Goal: Task Accomplishment & Management: Complete application form

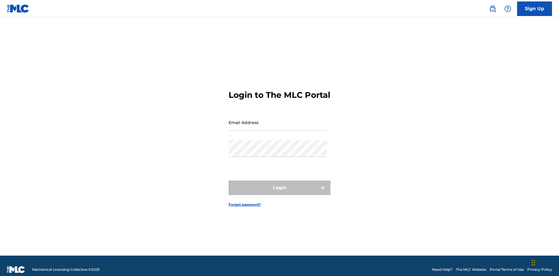
scroll to position [8, 0]
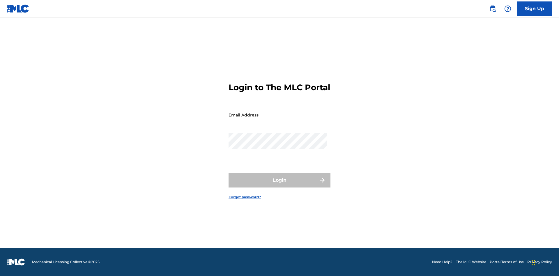
click at [278, 120] on input "Email Address" at bounding box center [277, 115] width 98 height 17
type input "[EMAIL_ADDRESS][DOMAIN_NAME]"
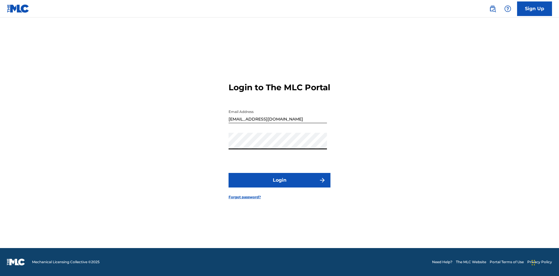
click at [279, 185] on button "Login" at bounding box center [279, 180] width 102 height 15
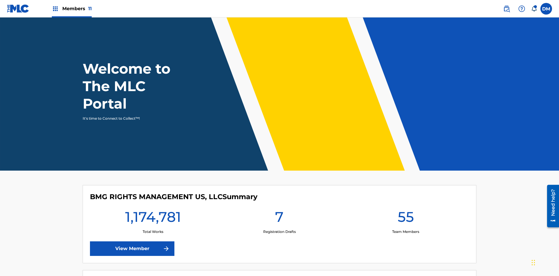
click at [72, 8] on span "Members 11" at bounding box center [76, 8] width 29 height 7
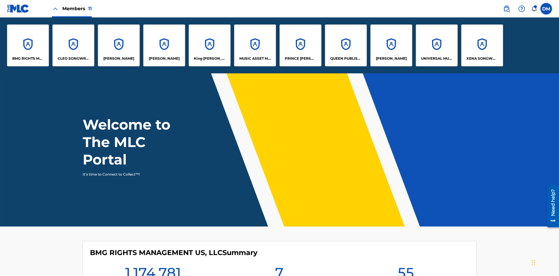
click at [436, 58] on p "UNIVERSAL MUSIC PUB GROUP" at bounding box center [437, 58] width 32 height 5
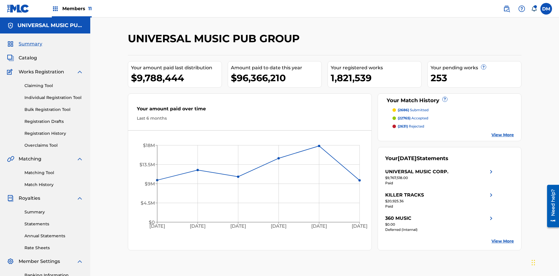
click at [54, 95] on link "Individual Registration Tool" at bounding box center [53, 98] width 59 height 6
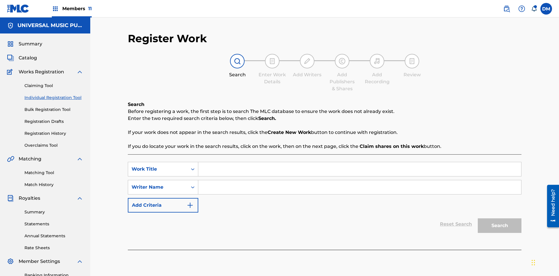
click at [359, 162] on input "Search Form" at bounding box center [359, 169] width 323 height 14
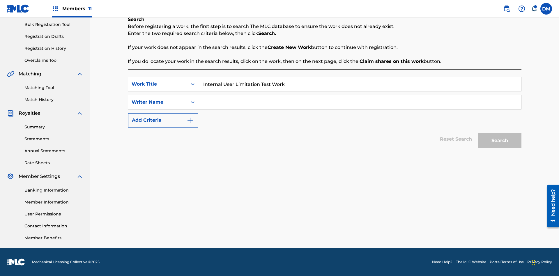
type input "Internal User Limitation Test Work"
click at [359, 102] on input "Search Form" at bounding box center [359, 102] width 323 height 14
type input "Test"
click at [499, 141] on button "Search" at bounding box center [500, 140] width 44 height 15
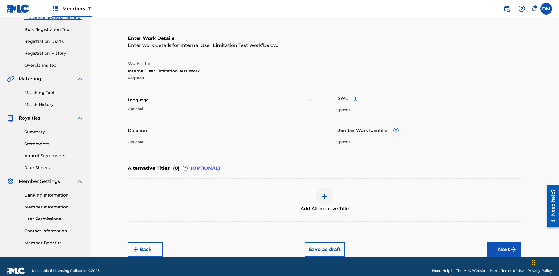
click at [179, 58] on input "Internal User Limitation Test Work" at bounding box center [179, 66] width 102 height 17
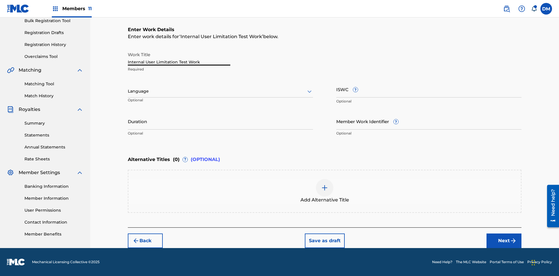
type input "Internal User Limitation Test Work"
click at [324, 240] on button "Save as draft" at bounding box center [325, 240] width 40 height 15
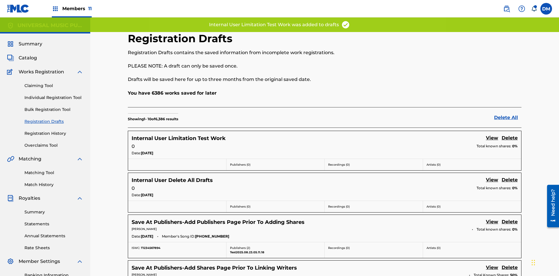
click at [546, 8] on label at bounding box center [546, 9] width 12 height 12
click at [546, 9] on input "[PERSON_NAME] [PERSON_NAME] [PERSON_NAME][EMAIL_ADDRESS][DOMAIN_NAME] Notificat…" at bounding box center [546, 9] width 0 height 0
click at [490, 82] on p "Log out" at bounding box center [490, 82] width 14 height 5
click at [546, 9] on input "[PERSON_NAME] [PERSON_NAME] [PERSON_NAME][EMAIL_ADDRESS][DOMAIN_NAME] Notificat…" at bounding box center [546, 9] width 0 height 0
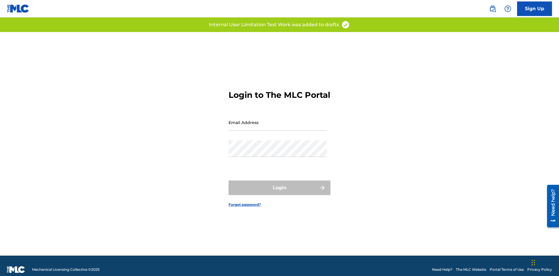
scroll to position [8, 0]
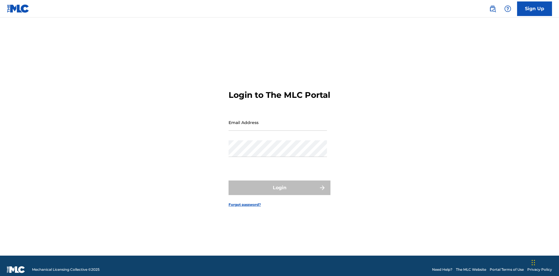
click at [278, 120] on input "Email Address" at bounding box center [277, 122] width 98 height 17
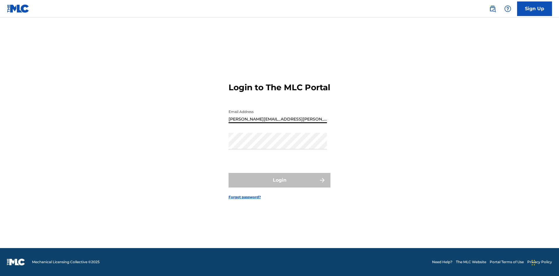
type input "Krystal.Ribble@themlc.com"
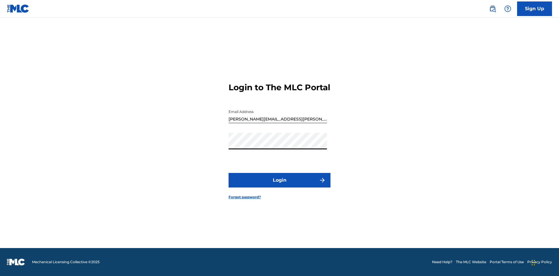
click at [279, 185] on button "Login" at bounding box center [279, 180] width 102 height 15
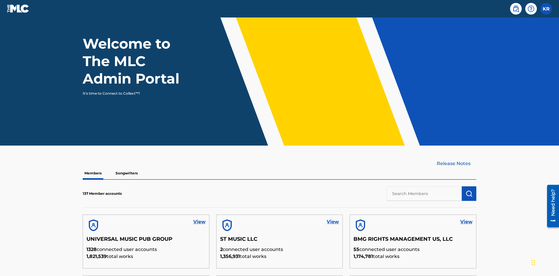
click at [424, 186] on input "text" at bounding box center [423, 193] width 75 height 15
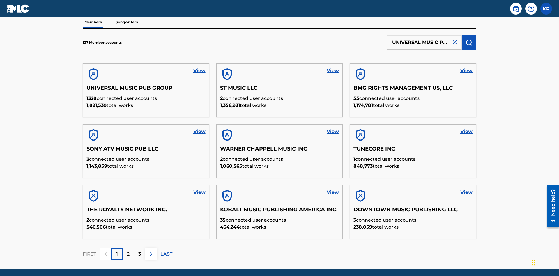
scroll to position [0, 19]
type input "UNIVERSAL MUSIC PUB GROUP"
click at [469, 39] on img "submit" at bounding box center [468, 42] width 7 height 7
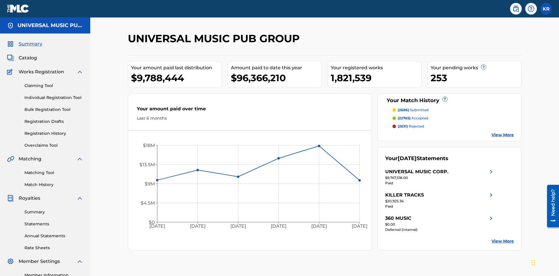
click at [54, 118] on link "Registration Drafts" at bounding box center [53, 121] width 59 height 6
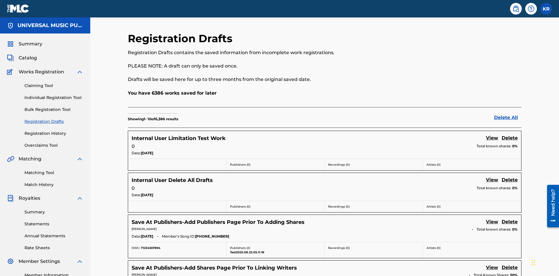
click at [492, 134] on link "View" at bounding box center [492, 138] width 12 height 8
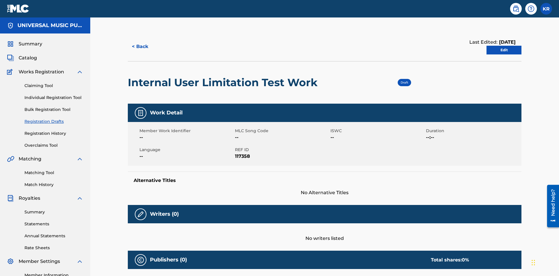
click at [504, 46] on link "Edit" at bounding box center [503, 50] width 35 height 9
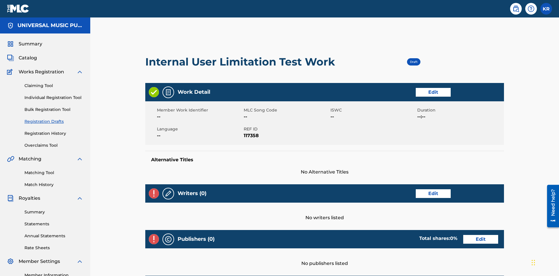
click at [416, 88] on link "Edit" at bounding box center [433, 92] width 35 height 9
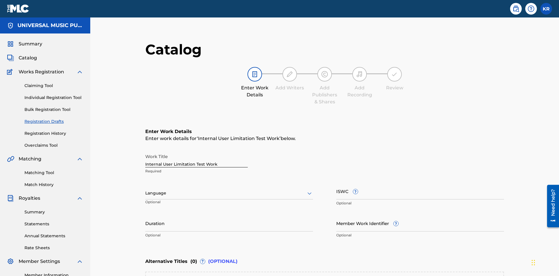
click at [145, 215] on input "Duration" at bounding box center [229, 223] width 168 height 17
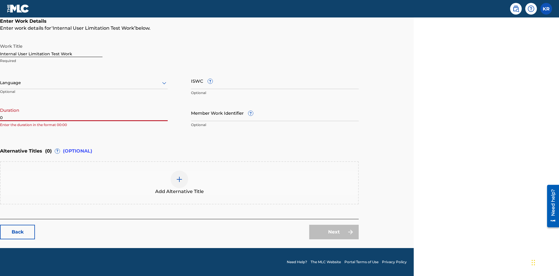
click at [84, 113] on input "0" at bounding box center [84, 112] width 168 height 17
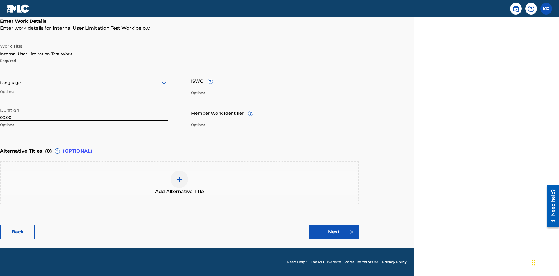
type input "00:00"
click at [164, 83] on icon at bounding box center [164, 82] width 7 height 7
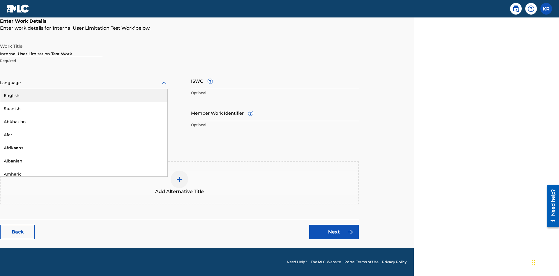
click at [84, 109] on div "Spanish" at bounding box center [83, 108] width 167 height 13
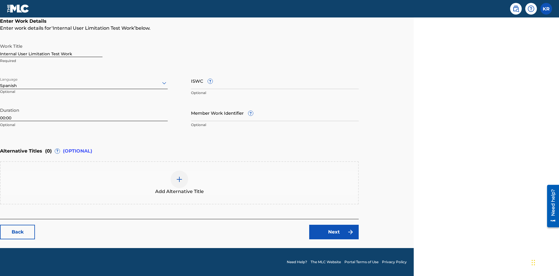
click at [275, 113] on input "Member Work Identifier ?" at bounding box center [275, 112] width 168 height 17
type input "[PHONE_NUMBER]"
click at [275, 81] on input "ISWC ?" at bounding box center [275, 80] width 168 height 17
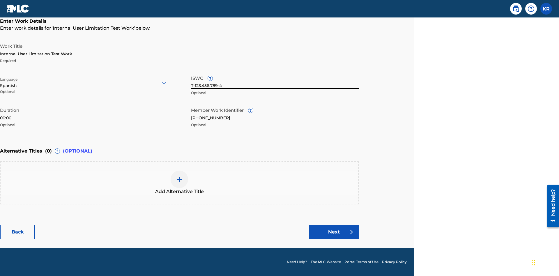
type input "T-123.456.789-4"
click at [179, 182] on img at bounding box center [179, 179] width 7 height 7
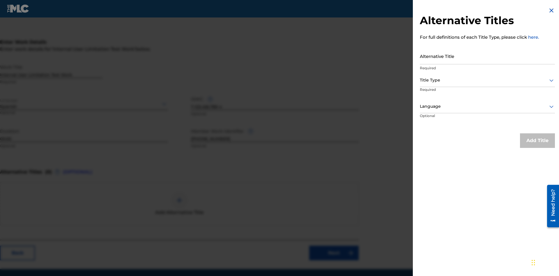
click at [487, 56] on input "Alternative Title" at bounding box center [487, 56] width 135 height 17
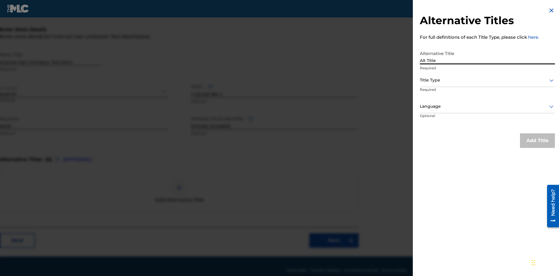
type input "Alt Title"
click at [487, 80] on div at bounding box center [487, 80] width 135 height 7
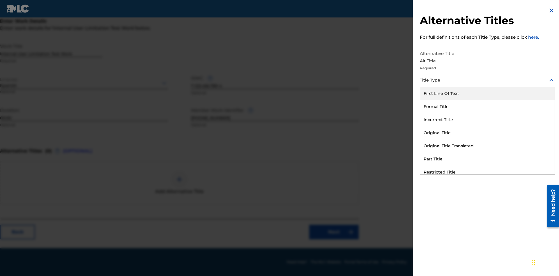
click at [487, 133] on div "Original Title" at bounding box center [487, 132] width 134 height 13
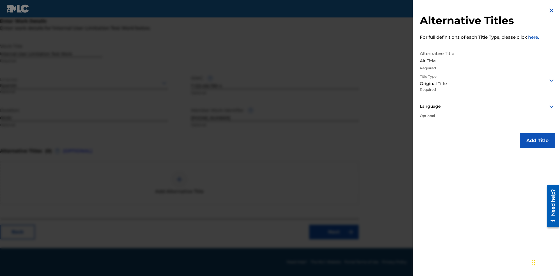
click at [487, 106] on div at bounding box center [487, 106] width 135 height 7
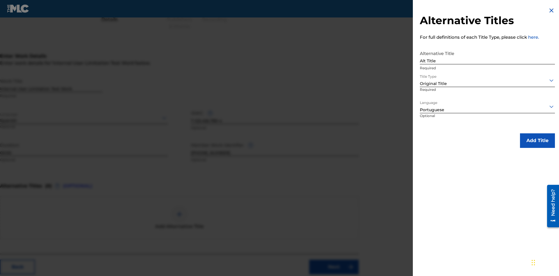
click at [537, 140] on button "Add Title" at bounding box center [537, 140] width 35 height 15
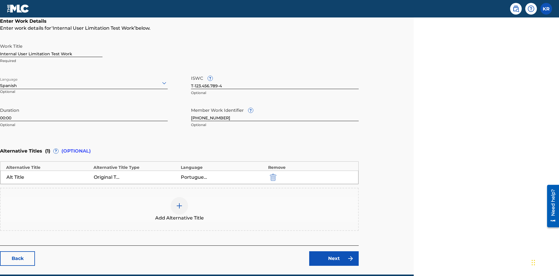
click at [179, 197] on div at bounding box center [179, 205] width 17 height 17
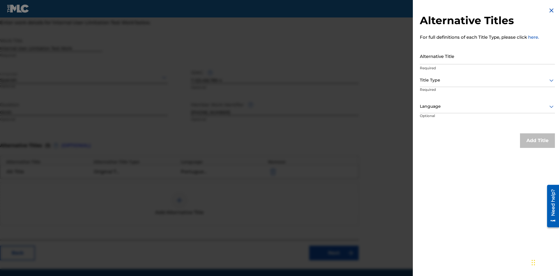
click at [487, 56] on input "Alternative Title" at bounding box center [487, 56] width 135 height 17
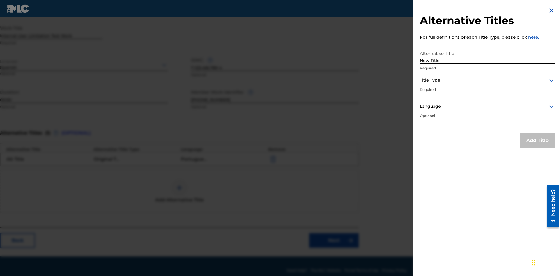
type input "New Title"
click at [487, 80] on div at bounding box center [487, 80] width 135 height 7
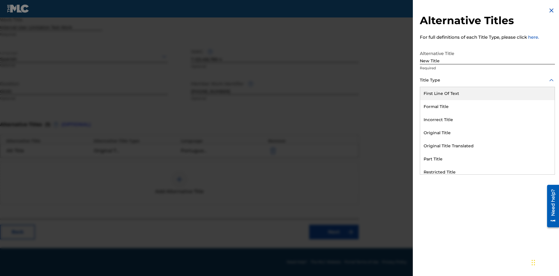
click at [487, 120] on div "Incorrect Title" at bounding box center [487, 119] width 134 height 13
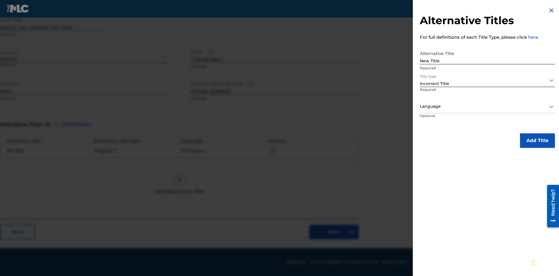
click at [487, 106] on div at bounding box center [487, 106] width 135 height 7
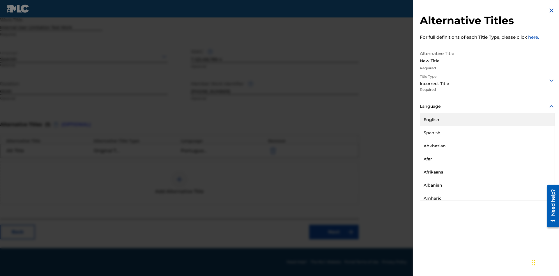
click at [487, 120] on div "English" at bounding box center [487, 119] width 134 height 13
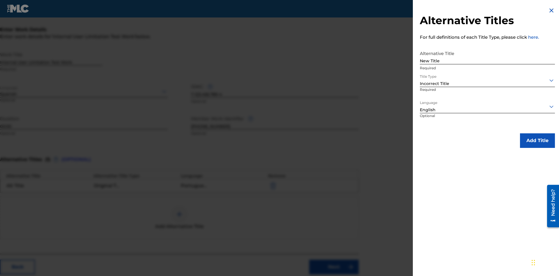
click at [537, 140] on button "Add Title" at bounding box center [537, 140] width 35 height 15
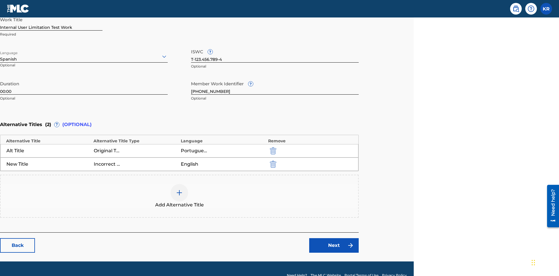
click at [272, 161] on img "submit" at bounding box center [273, 164] width 6 height 7
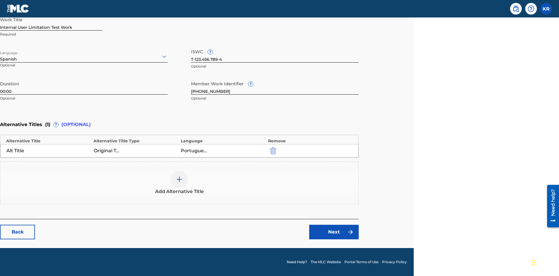
click at [179, 183] on div at bounding box center [179, 179] width 17 height 17
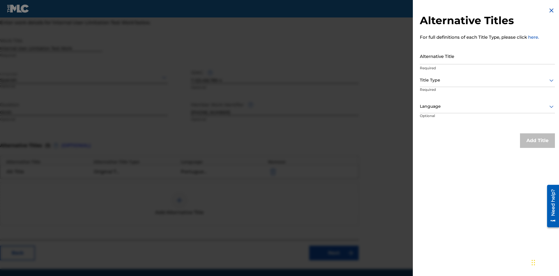
click at [487, 56] on input "Alternative Title" at bounding box center [487, 56] width 135 height 17
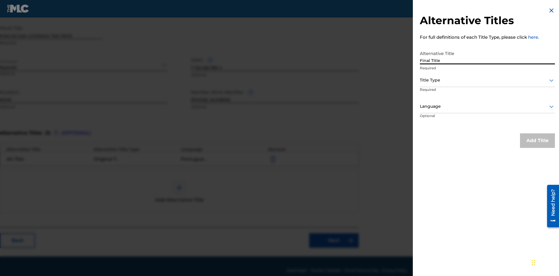
type input "Final Title"
click at [487, 80] on div at bounding box center [487, 80] width 135 height 7
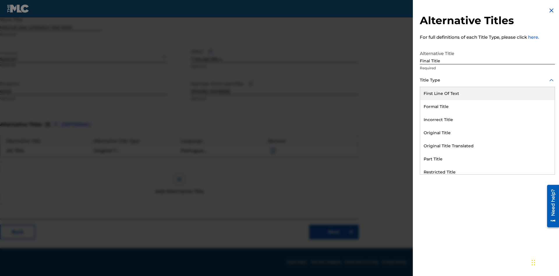
click at [487, 159] on div "Part Title" at bounding box center [487, 159] width 134 height 13
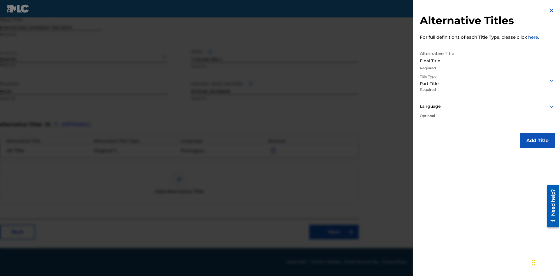
click at [487, 106] on div at bounding box center [487, 106] width 135 height 7
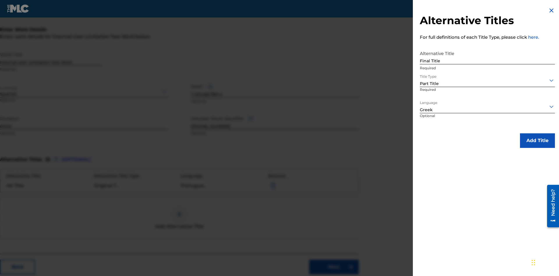
click at [537, 140] on button "Add Title" at bounding box center [537, 140] width 35 height 15
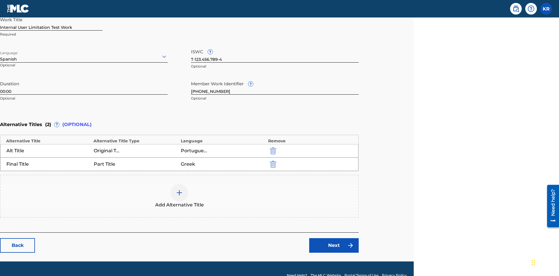
scroll to position [150, 145]
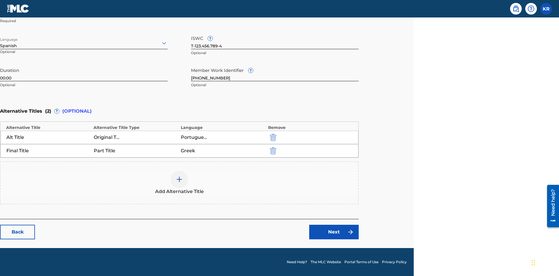
click at [334, 232] on link "Next" at bounding box center [333, 232] width 49 height 15
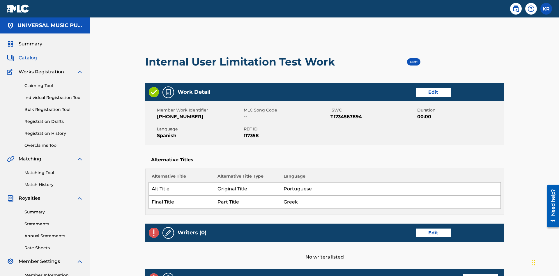
click at [416, 228] on link "Edit" at bounding box center [433, 232] width 35 height 9
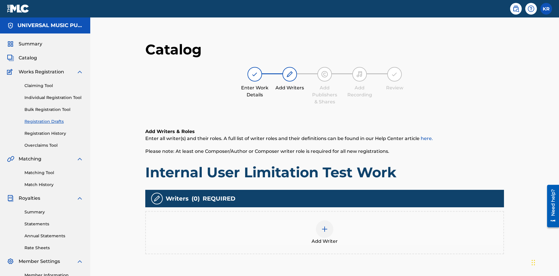
scroll to position [73, 145]
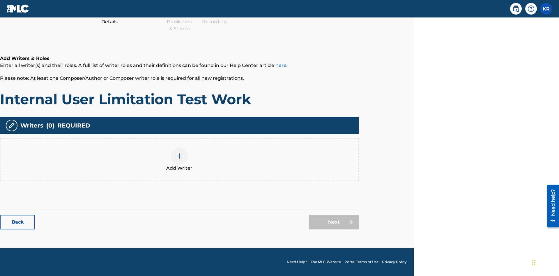
click at [179, 159] on img at bounding box center [179, 156] width 7 height 7
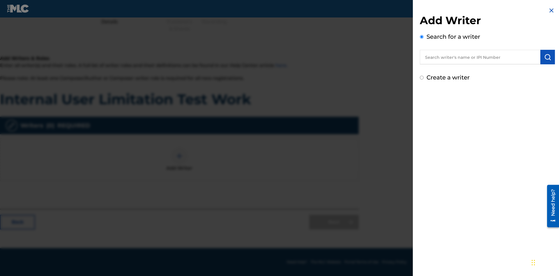
click at [480, 57] on input "text" at bounding box center [480, 57] width 120 height 15
type input "[PERSON_NAME]"
click at [547, 57] on img "submit" at bounding box center [547, 57] width 7 height 7
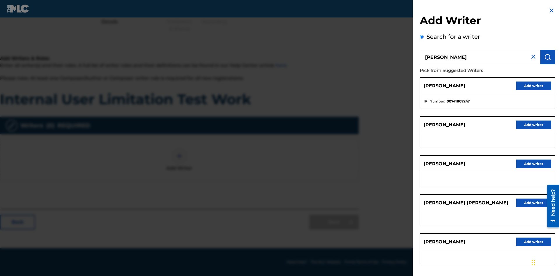
click at [533, 86] on button "Add writer" at bounding box center [533, 85] width 35 height 9
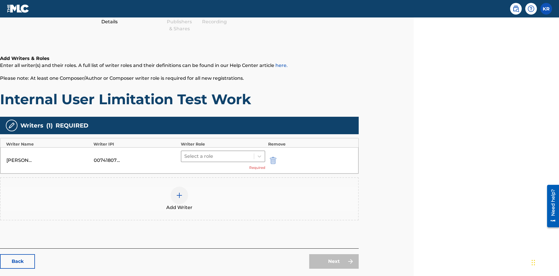
click at [185, 153] on input "text" at bounding box center [184, 156] width 1 height 7
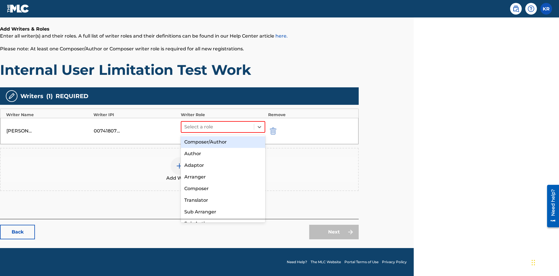
click at [223, 188] on div "Composer" at bounding box center [223, 189] width 84 height 12
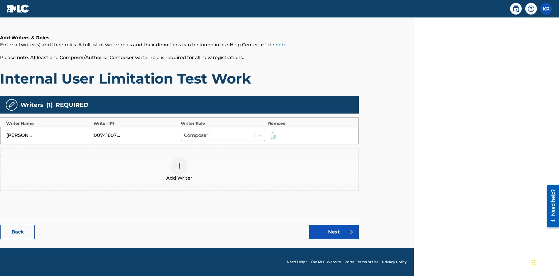
scroll to position [94, 145]
click at [334, 232] on link "Next" at bounding box center [333, 232] width 49 height 15
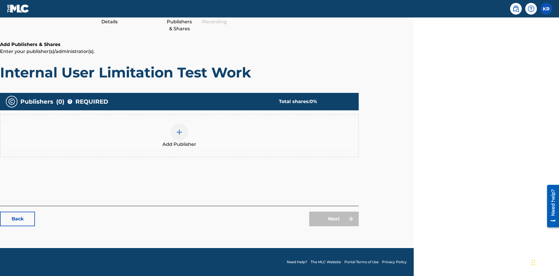
click at [179, 132] on img at bounding box center [179, 132] width 7 height 7
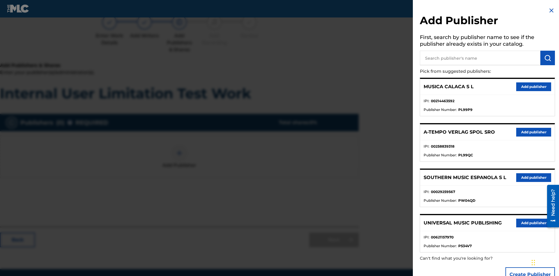
click at [480, 58] on input "text" at bounding box center [480, 58] width 120 height 15
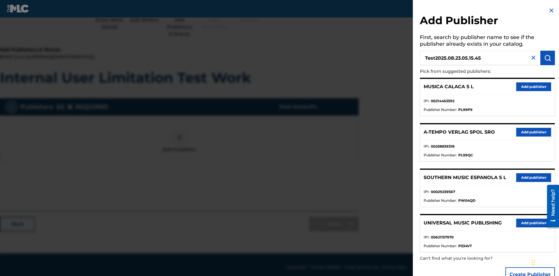
scroll to position [73, 145]
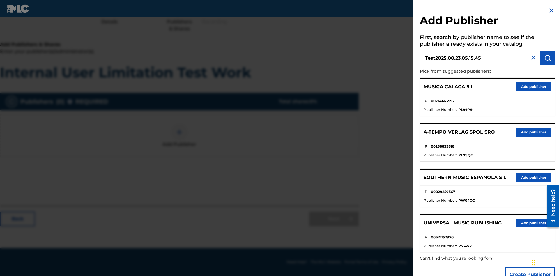
type input "Test2025.08.23.05.15.45"
click at [547, 58] on img "submit" at bounding box center [547, 57] width 7 height 7
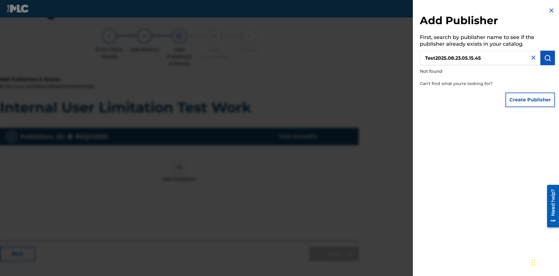
click at [530, 100] on button "Create Publisher" at bounding box center [529, 100] width 49 height 15
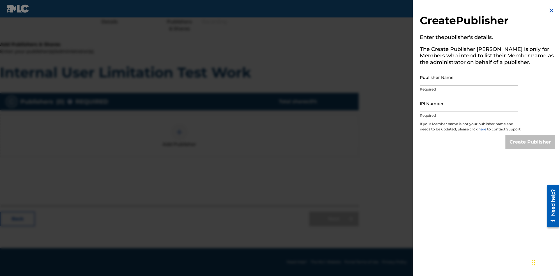
click at [469, 77] on input "Publisher Name" at bounding box center [469, 77] width 98 height 17
type input "Test2025.08.23.05.15.50"
click at [469, 103] on input "IPI Number" at bounding box center [469, 103] width 98 height 17
type input "00595839777"
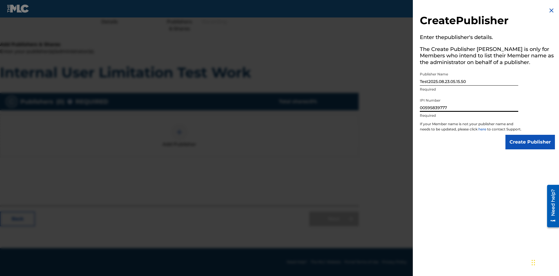
click at [530, 147] on input "Create Publisher" at bounding box center [529, 142] width 49 height 15
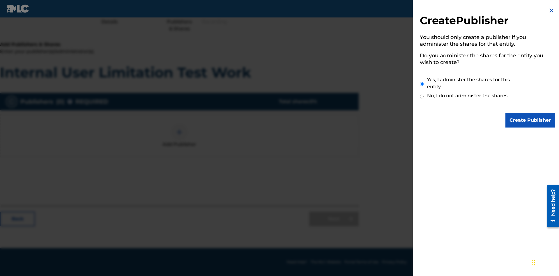
click at [422, 84] on input "Yes, I administer the shares for this entity" at bounding box center [422, 84] width 4 height 13
click at [530, 120] on input "Create Publisher" at bounding box center [529, 120] width 49 height 15
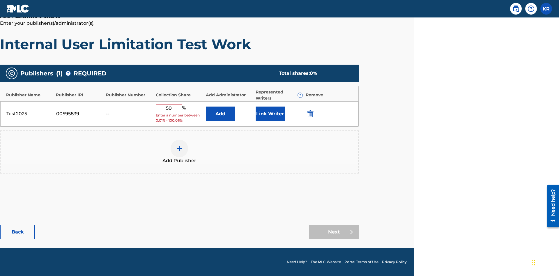
scroll to position [97, 145]
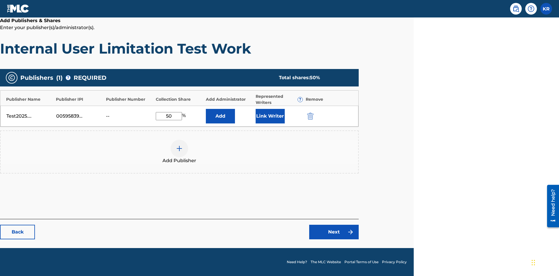
type input "50"
click at [270, 116] on button "Link Writer" at bounding box center [270, 116] width 29 height 15
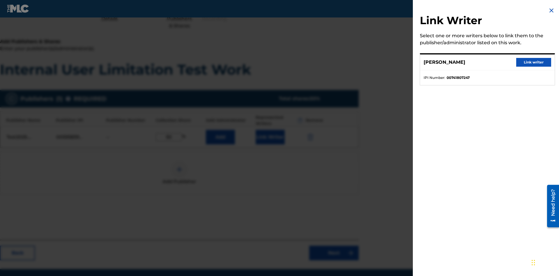
click at [533, 62] on button "Link writer" at bounding box center [533, 62] width 35 height 9
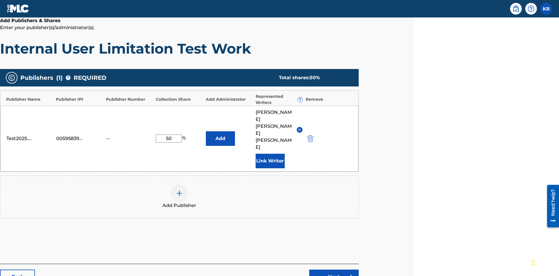
click at [270, 154] on button "Link Writer" at bounding box center [270, 161] width 29 height 15
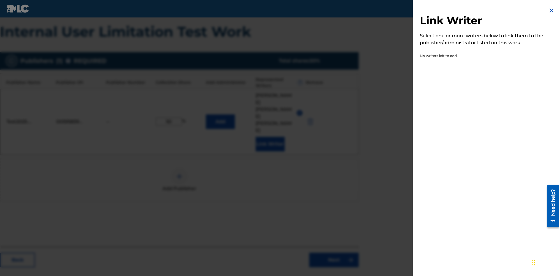
click at [551, 10] on img at bounding box center [551, 10] width 7 height 7
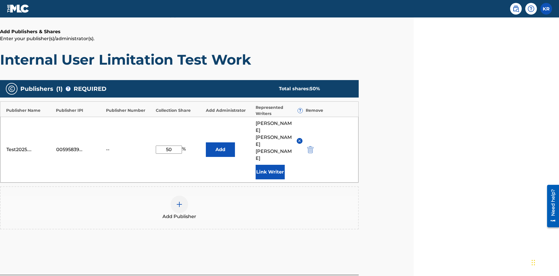
scroll to position [114, 145]
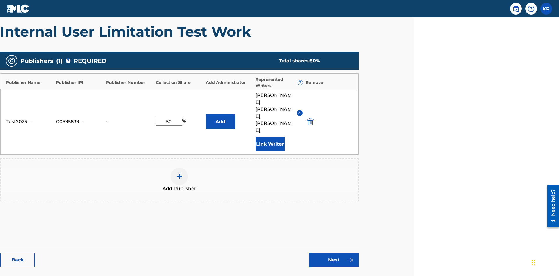
click at [220, 114] on button "Add" at bounding box center [220, 121] width 29 height 15
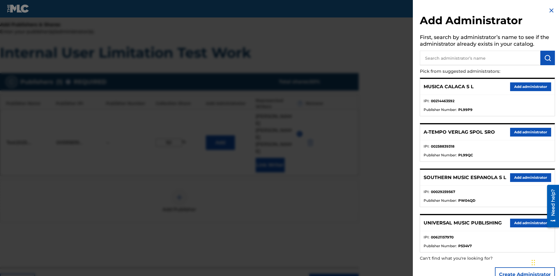
click at [480, 58] on input "text" at bounding box center [480, 58] width 120 height 15
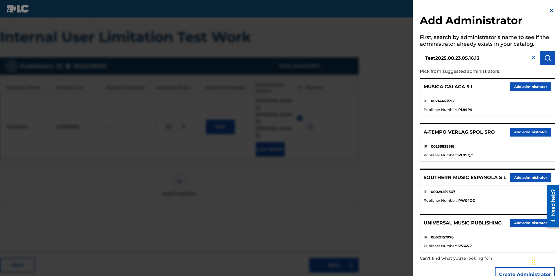
type input "Test2025.08.23.05.16.13"
click at [547, 58] on img "submit" at bounding box center [547, 57] width 7 height 7
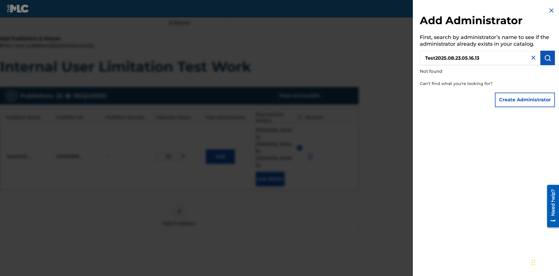
click at [525, 100] on button "Create Administrator" at bounding box center [525, 100] width 60 height 15
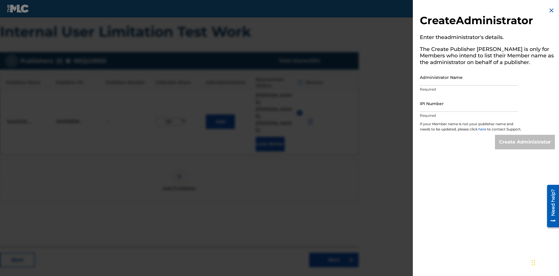
click at [469, 77] on input "Administrator Name" at bounding box center [469, 77] width 98 height 17
type input "Test2025.08.23.05.16.18"
click at [469, 103] on input "IPI Number" at bounding box center [469, 103] width 98 height 17
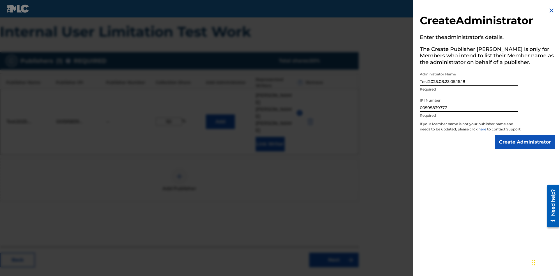
type input "00595839777"
click at [525, 147] on input "Create Administrator" at bounding box center [525, 142] width 60 height 15
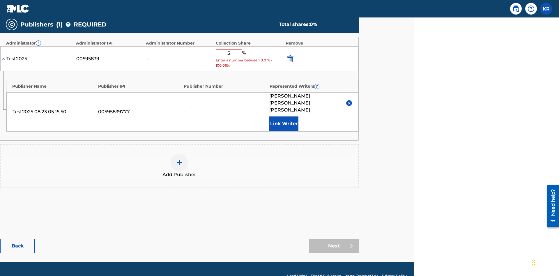
type input "50"
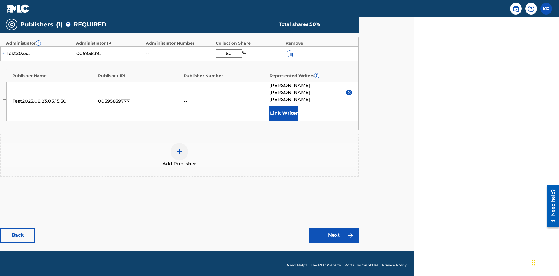
scroll to position [139, 145]
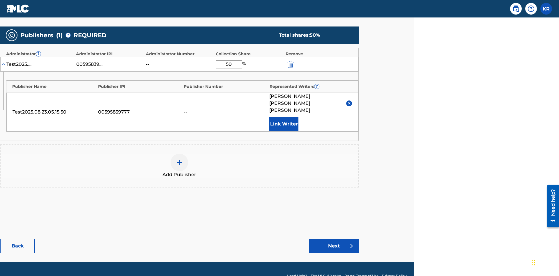
click at [334, 239] on link "Next" at bounding box center [333, 246] width 49 height 15
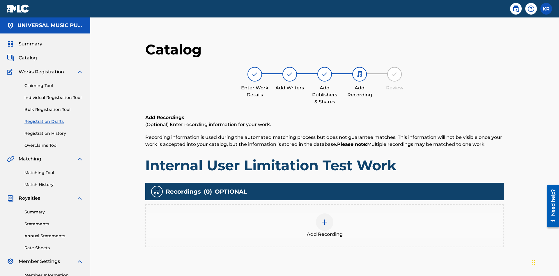
click at [321, 219] on img at bounding box center [324, 222] width 7 height 7
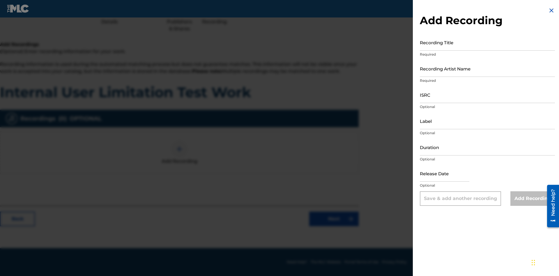
click at [487, 42] on input "Recording Title" at bounding box center [487, 42] width 135 height 17
type input "Best Song Ever"
click at [487, 68] on input "Recording Artist Name" at bounding box center [487, 68] width 135 height 17
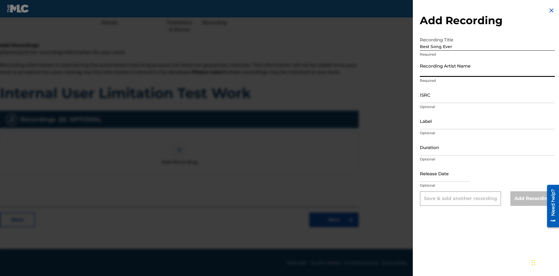
scroll to position [73, 145]
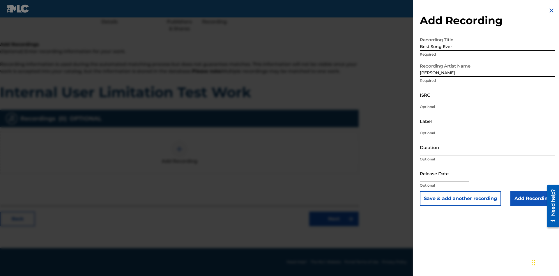
type input "Joe Lewis"
click at [487, 95] on input "ISRC" at bounding box center [487, 94] width 135 height 17
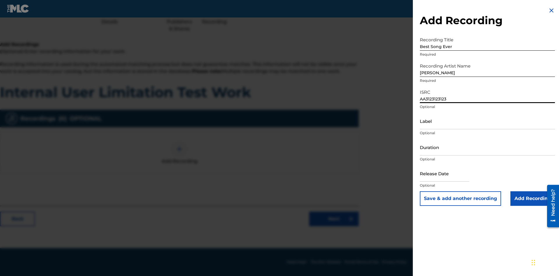
type input "AA3123123123"
click at [487, 121] on input "Label" at bounding box center [487, 121] width 135 height 17
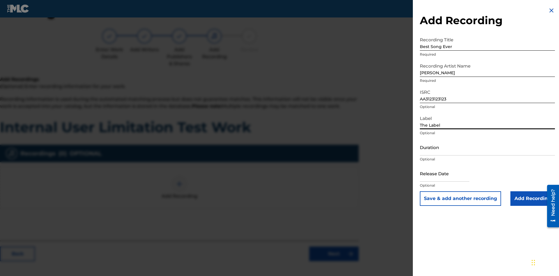
type input "The Label"
click at [487, 147] on input "Duration" at bounding box center [487, 147] width 135 height 17
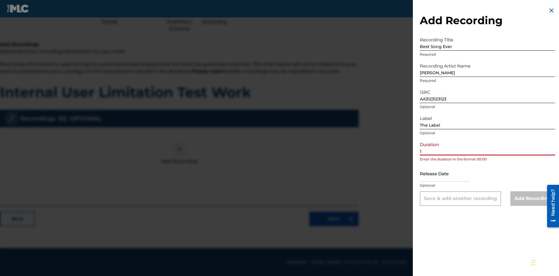
click at [487, 147] on input "1" at bounding box center [487, 147] width 135 height 17
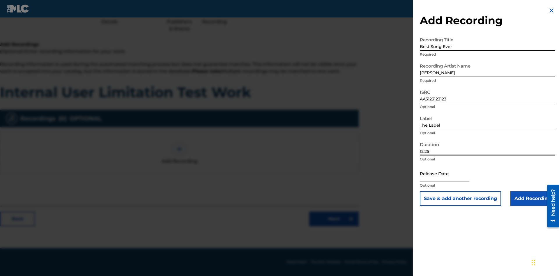
type input "12:25"
click at [449, 174] on input "text" at bounding box center [444, 173] width 49 height 17
select select "7"
select select "2025"
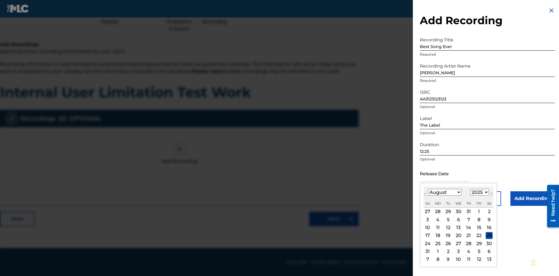
click at [444, 192] on select "January February March April May June July August September October November De…" at bounding box center [444, 192] width 33 height 7
select select "3"
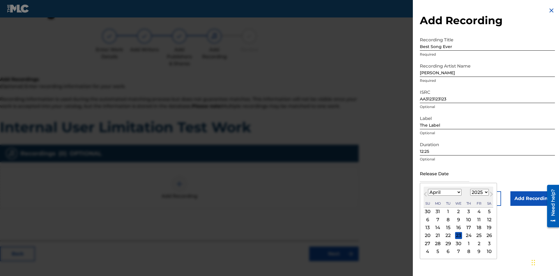
click at [478, 192] on select "1900 1901 1902 1903 1904 1905 1906 1907 1908 1909 1910 1911 1912 1913 1914 1915…" at bounding box center [479, 192] width 19 height 7
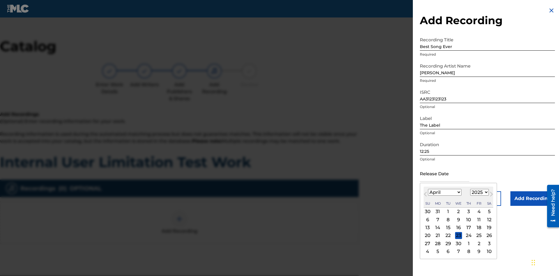
select select "2021"
click at [478, 192] on select "1900 1901 1902 1903 1904 1905 1906 1907 1908 1909 1910 1911 1912 1913 1914 1915…" at bounding box center [479, 192] width 19 height 7
click at [468, 212] on div "1" at bounding box center [468, 211] width 7 height 7
type input "April 1 2021"
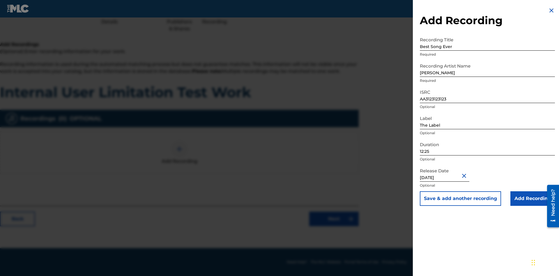
click at [532, 198] on input "Add Recording" at bounding box center [532, 198] width 45 height 15
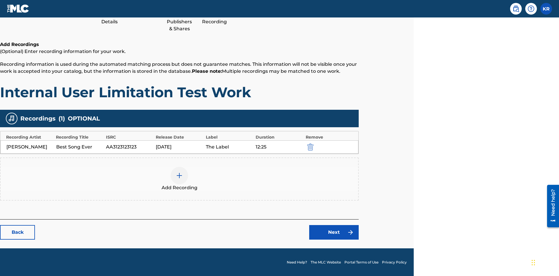
scroll to position [73, 145]
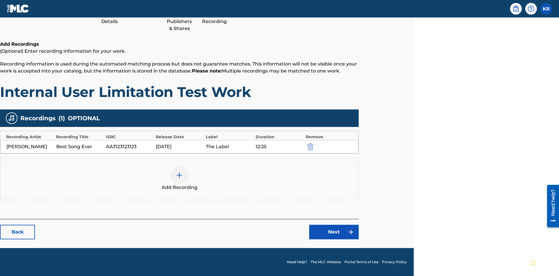
click at [334, 232] on link "Next" at bounding box center [333, 232] width 49 height 15
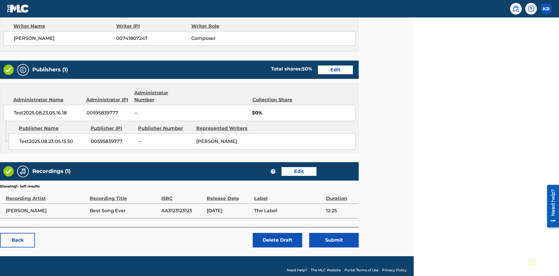
scroll to position [243, 145]
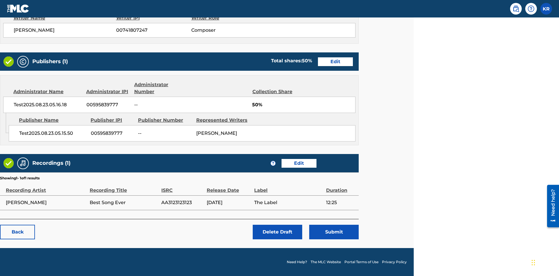
click at [334, 232] on button "Submit" at bounding box center [333, 232] width 49 height 15
